Goal: Unclear: Browse casually

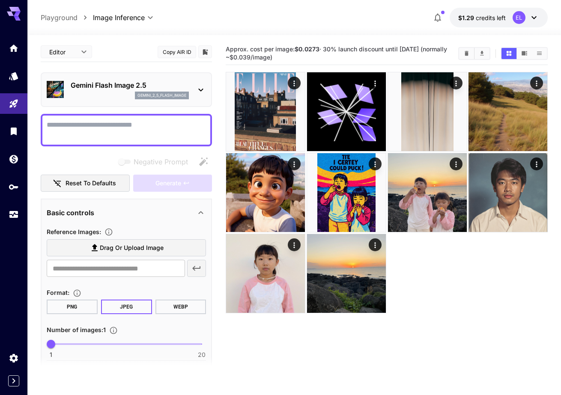
scroll to position [5, 0]
